Goal: Book appointment/travel/reservation

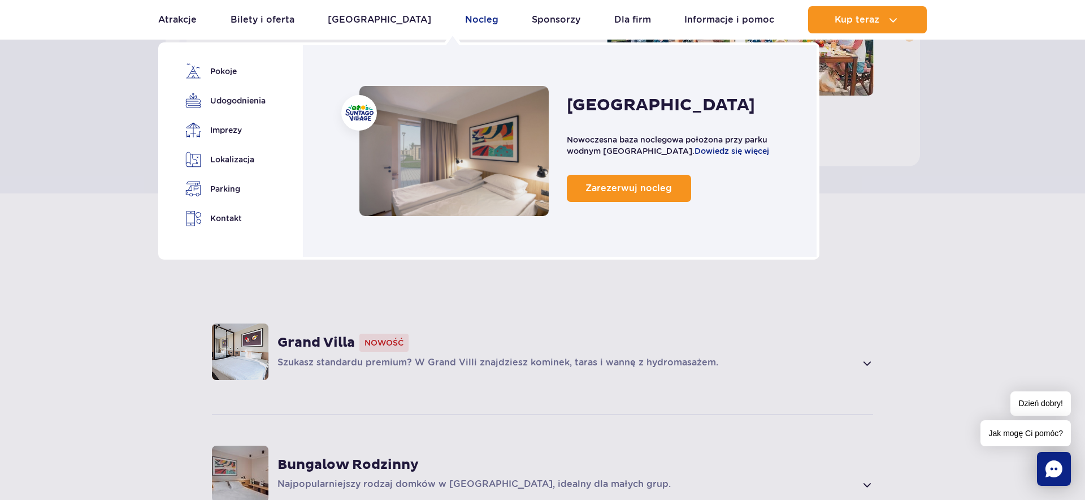
click at [465, 18] on link "Nocleg" at bounding box center [481, 19] width 33 height 27
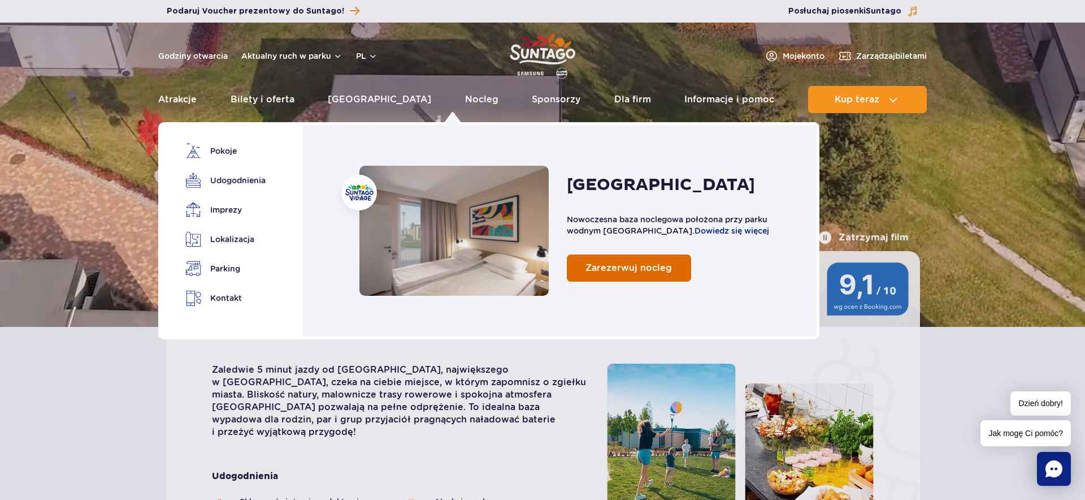
click at [601, 270] on span "Zarezerwuj nocleg" at bounding box center [629, 267] width 86 height 11
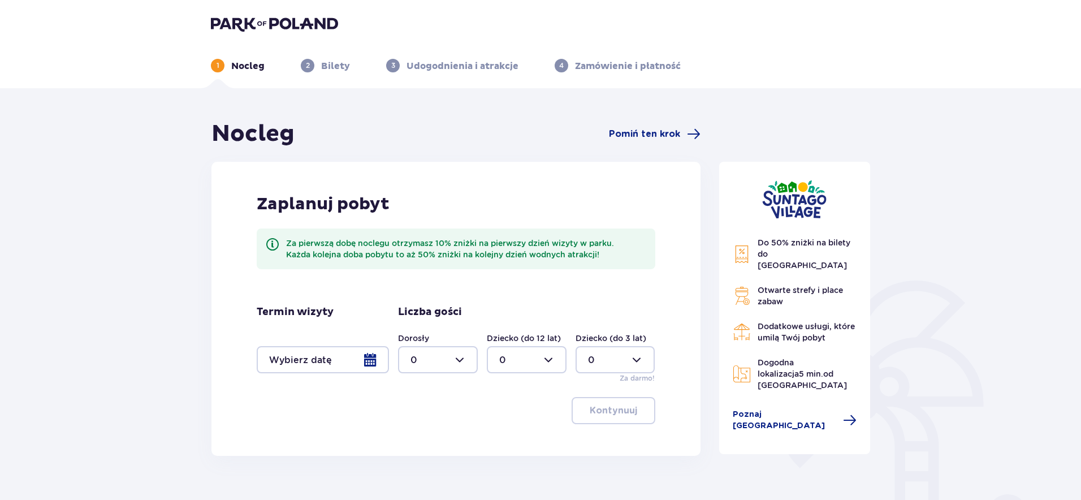
click at [374, 361] on div at bounding box center [323, 359] width 132 height 27
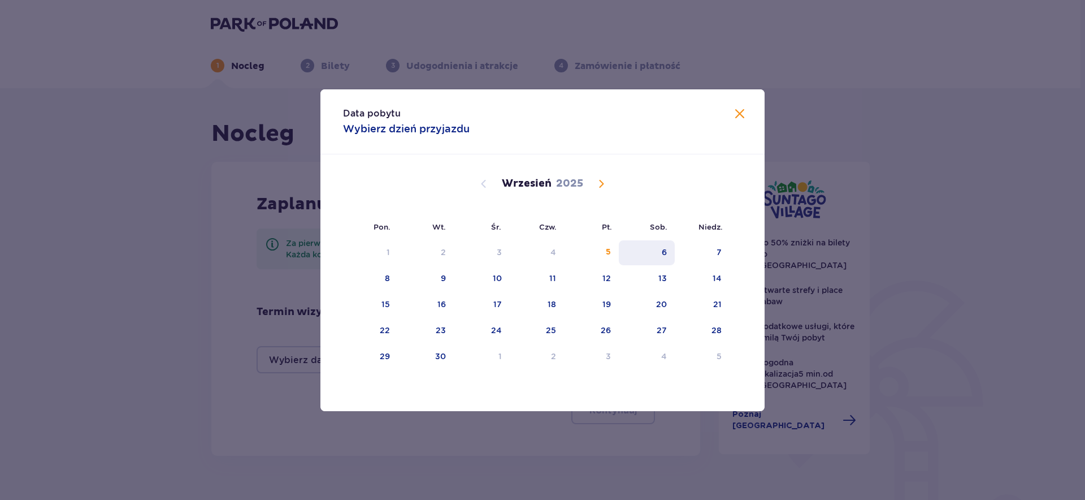
click at [655, 253] on div "6" at bounding box center [647, 252] width 56 height 25
click at [723, 246] on div "7" at bounding box center [702, 252] width 55 height 25
type input "06.09.25 - 07.09.25"
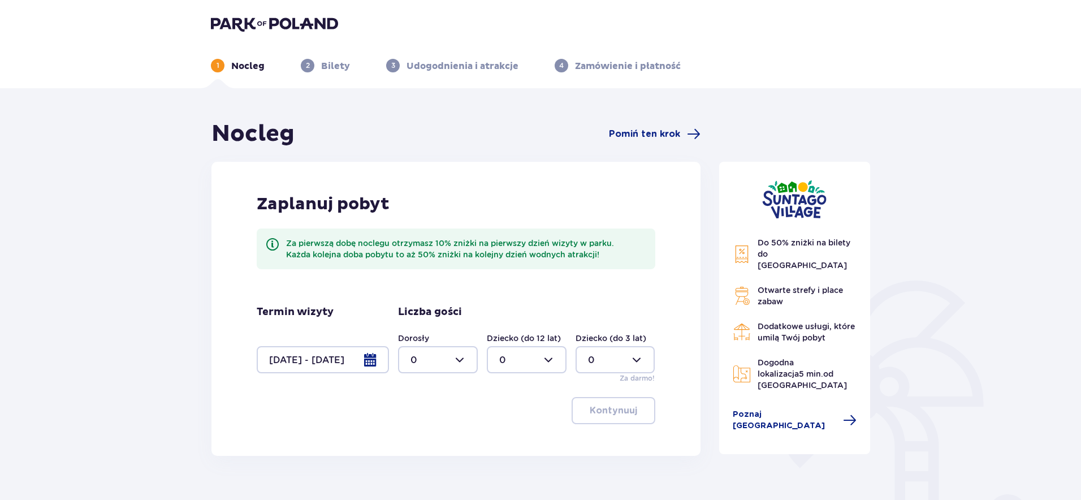
click at [453, 358] on div at bounding box center [438, 359] width 80 height 27
click at [414, 439] on p "2" at bounding box center [413, 441] width 6 height 12
type input "2"
click at [526, 367] on div at bounding box center [527, 359] width 80 height 27
click at [504, 413] on div "1" at bounding box center [526, 418] width 55 height 12
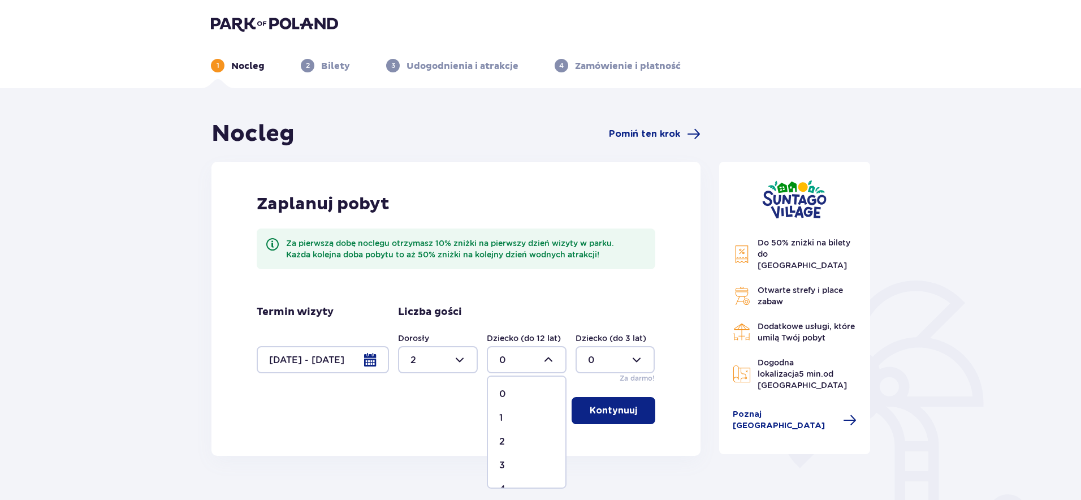
type input "1"
click at [615, 414] on p "Kontynuuj" at bounding box center [613, 410] width 47 height 12
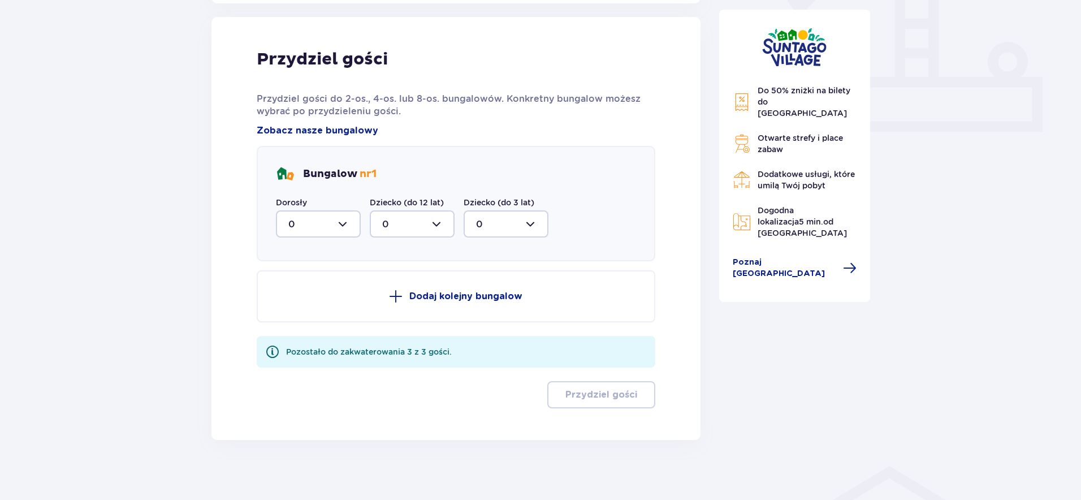
scroll to position [456, 0]
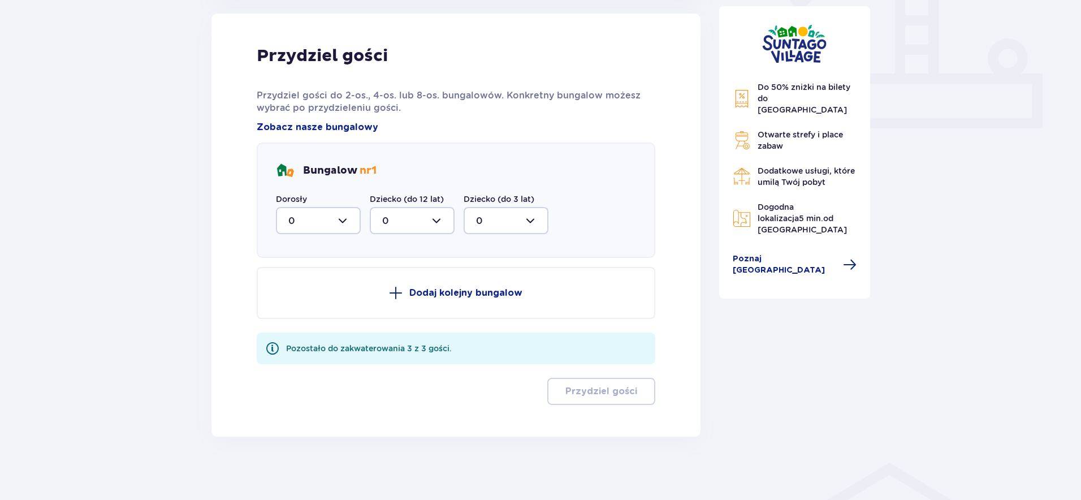
click at [343, 230] on div at bounding box center [318, 220] width 85 height 27
click at [301, 300] on div "2" at bounding box center [318, 302] width 60 height 12
type input "2"
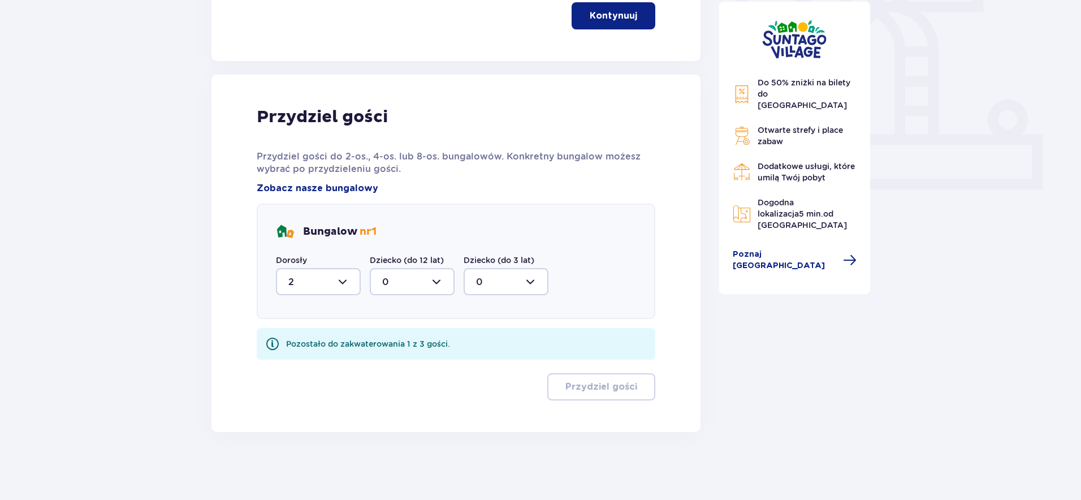
click at [402, 285] on div at bounding box center [412, 281] width 85 height 27
click at [391, 336] on div "1" at bounding box center [412, 340] width 60 height 12
type input "1"
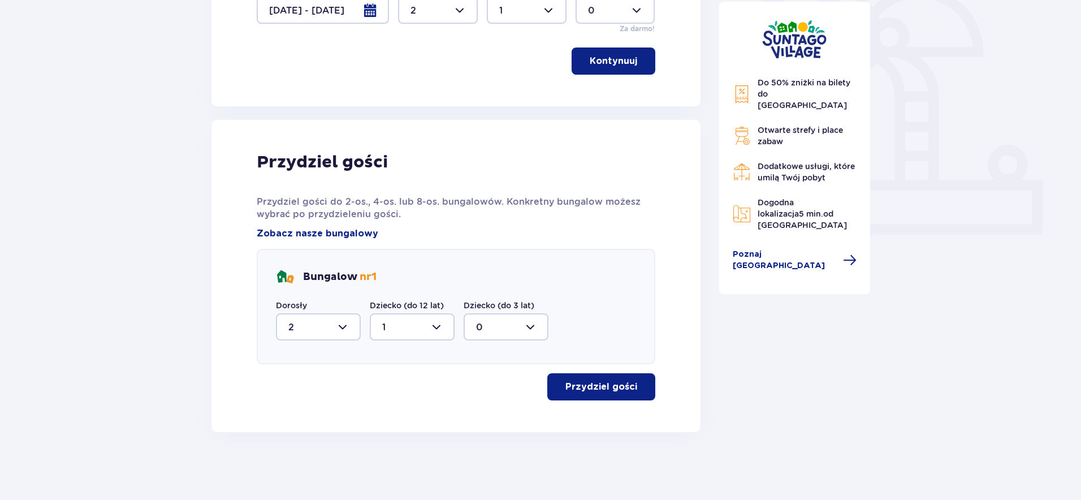
click at [577, 385] on p "Przydziel gości" at bounding box center [601, 386] width 72 height 12
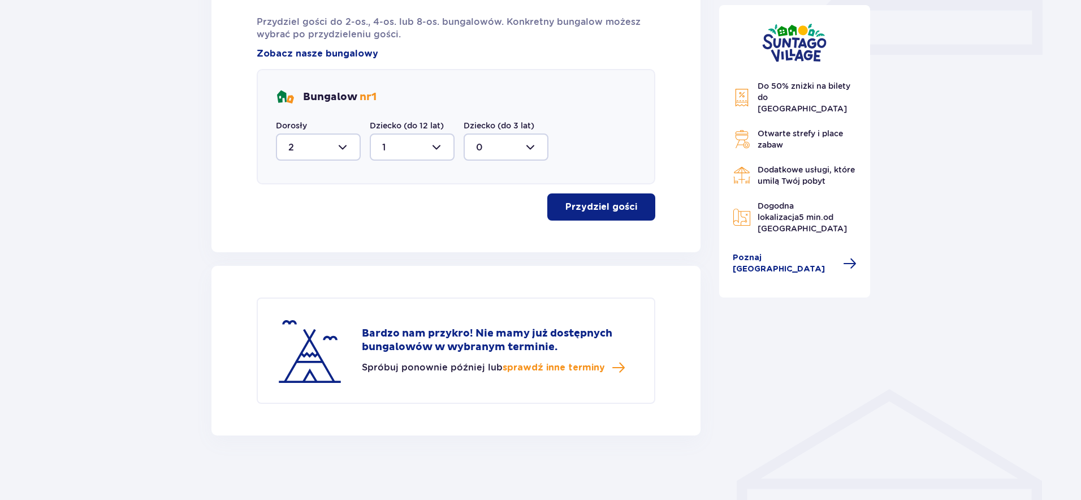
scroll to position [533, 0]
